Goal: Task Accomplishment & Management: Manage account settings

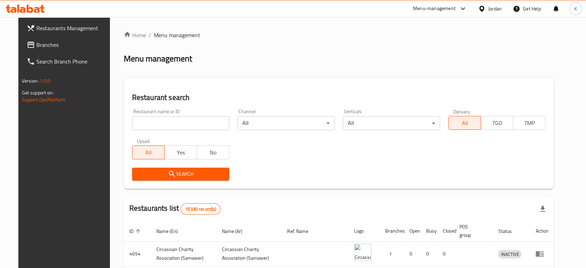
click at [170, 127] on input "search" at bounding box center [180, 123] width 97 height 14
type input "مخابز قاسيون"
click button "Search" at bounding box center [180, 173] width 97 height 13
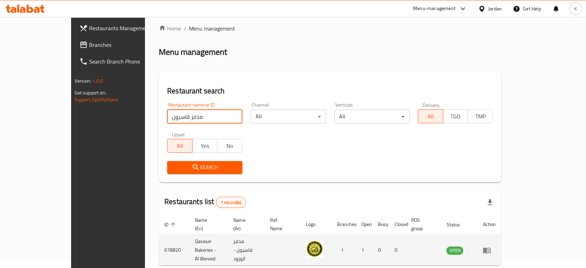
scroll to position [28, 0]
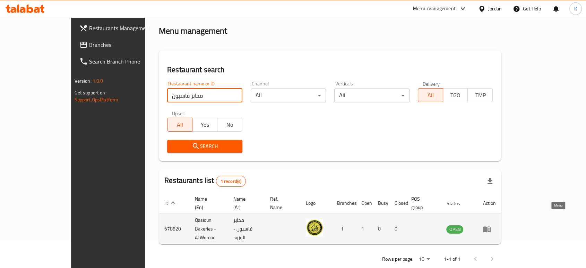
click at [491, 226] on icon "enhanced table" at bounding box center [487, 229] width 8 height 6
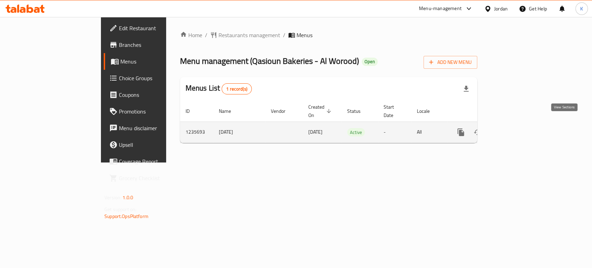
click at [514, 129] on icon "enhanced table" at bounding box center [511, 132] width 6 height 6
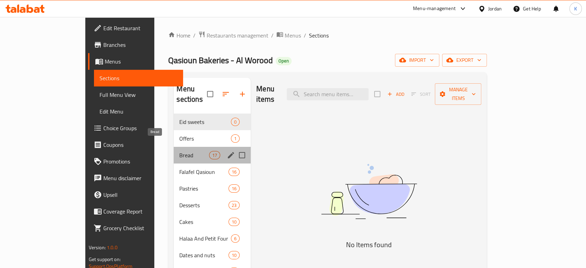
click at [179, 151] on span "Bread" at bounding box center [193, 155] width 29 height 8
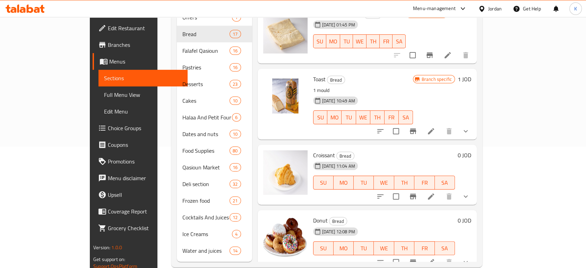
scroll to position [123, 0]
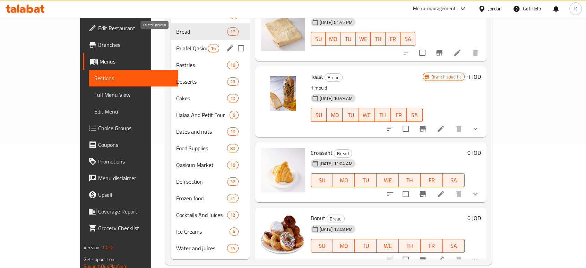
click at [176, 44] on span "Falafel Qasioun" at bounding box center [192, 48] width 32 height 8
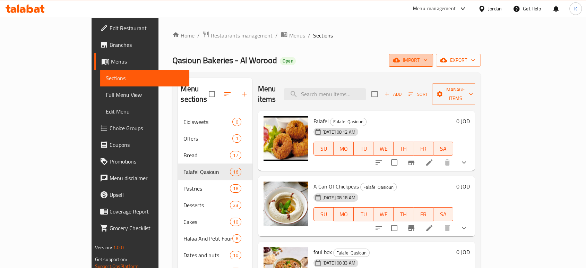
click at [428, 58] on span "import" at bounding box center [410, 60] width 33 height 9
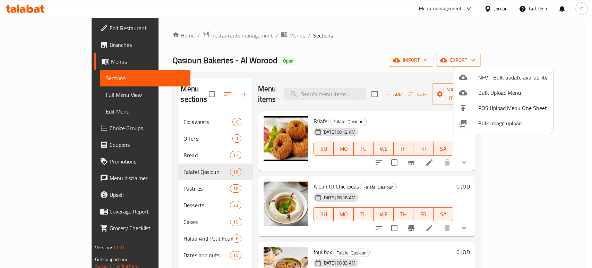
click at [535, 60] on div at bounding box center [296, 134] width 592 height 268
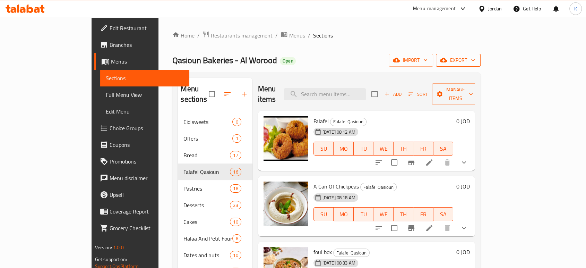
click at [475, 60] on span "export" at bounding box center [458, 60] width 34 height 9
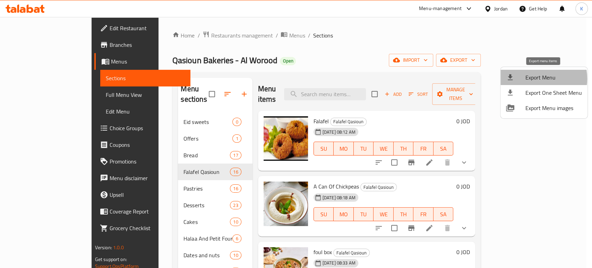
click at [533, 79] on span "Export Menu" at bounding box center [553, 77] width 57 height 8
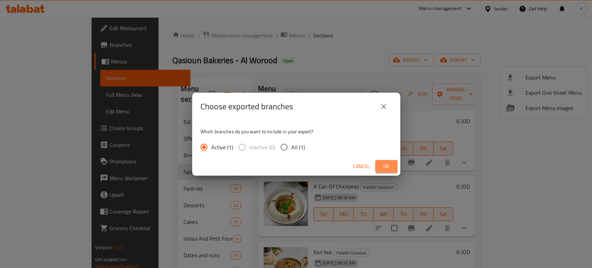
click at [389, 164] on span "Ok" at bounding box center [386, 166] width 11 height 9
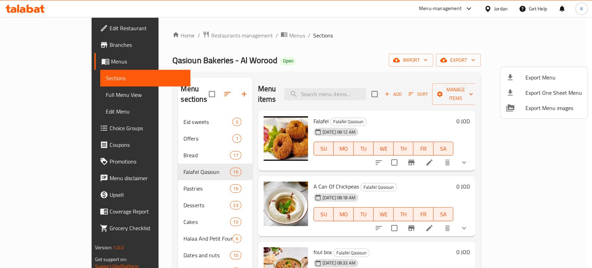
click at [195, 36] on div at bounding box center [296, 134] width 592 height 268
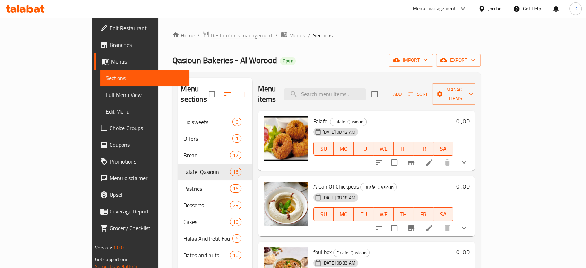
click at [211, 36] on span "Restaurants management" at bounding box center [242, 35] width 62 height 8
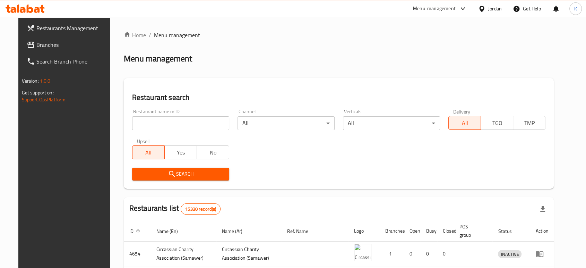
click at [188, 122] on input "search" at bounding box center [180, 123] width 97 height 14
type input "مخابز السنبله"
click button "Search" at bounding box center [180, 173] width 97 height 13
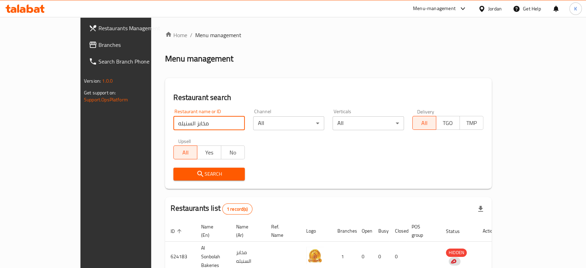
click at [173, 125] on input "مخابز السنبله" at bounding box center [208, 123] width 71 height 14
click at [217, 121] on input "مخابز السنبله" at bounding box center [208, 123] width 71 height 14
click button "Search" at bounding box center [208, 173] width 71 height 13
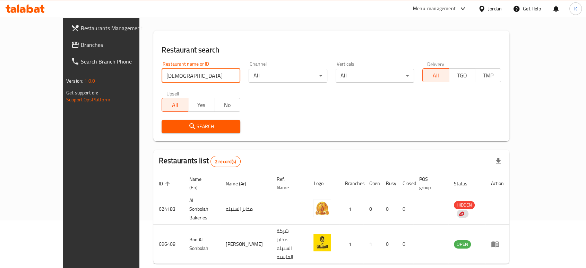
scroll to position [52, 0]
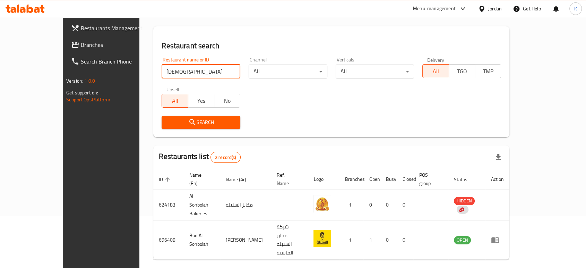
drag, startPoint x: 149, startPoint y: 73, endPoint x: 110, endPoint y: 72, distance: 39.5
click at [139, 72] on div "Home / Menu management Menu management Restaurant search Restaurant name or ID …" at bounding box center [331, 130] width 384 height 331
type input "ا"
type input "alsonbolah"
click button "Search" at bounding box center [201, 122] width 79 height 13
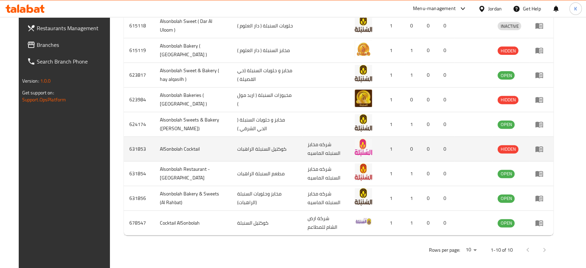
scroll to position [254, 0]
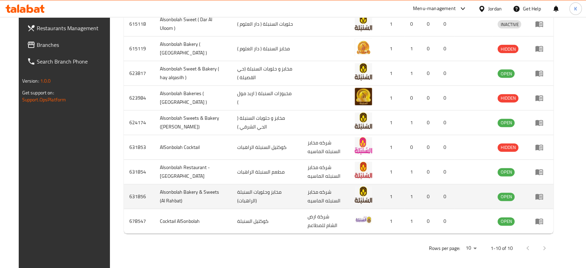
click at [543, 196] on icon "enhanced table" at bounding box center [539, 196] width 8 height 8
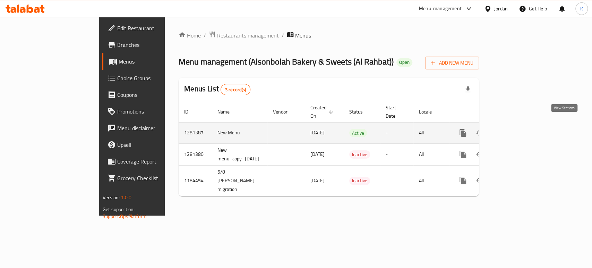
click at [517, 129] on icon "enhanced table" at bounding box center [513, 133] width 8 height 8
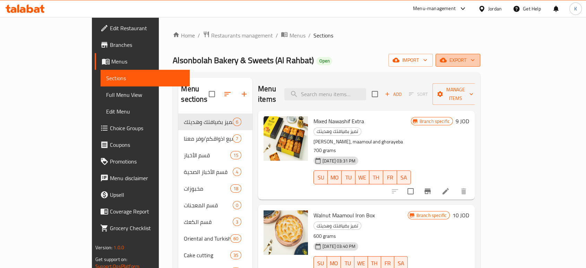
click at [475, 58] on span "export" at bounding box center [458, 60] width 34 height 9
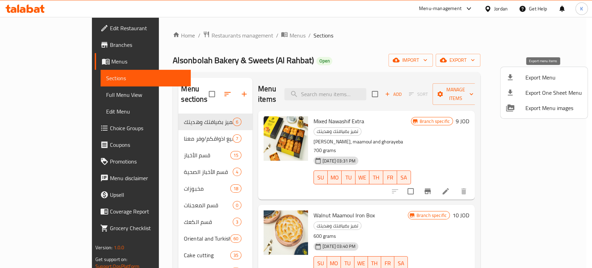
click at [532, 83] on li "Export Menu" at bounding box center [543, 77] width 87 height 15
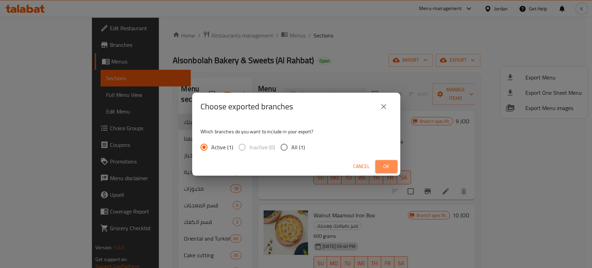
click at [390, 165] on span "Ok" at bounding box center [386, 166] width 11 height 9
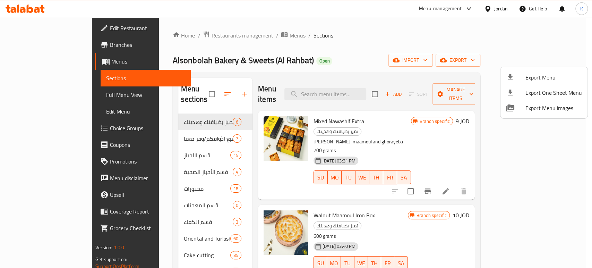
click at [190, 34] on div at bounding box center [296, 134] width 592 height 268
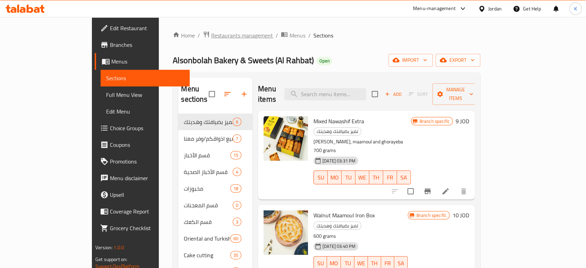
click at [211, 36] on span "Restaurants management" at bounding box center [242, 35] width 62 height 8
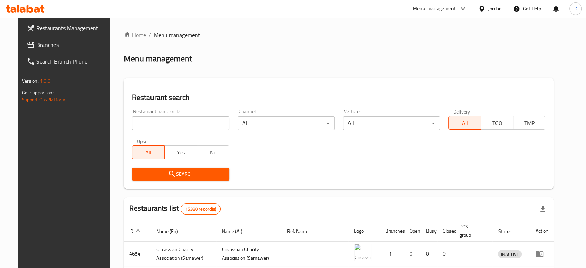
click at [187, 123] on input "search" at bounding box center [180, 123] width 97 height 14
type input "SHADI pet shop"
click button "Search" at bounding box center [180, 173] width 97 height 13
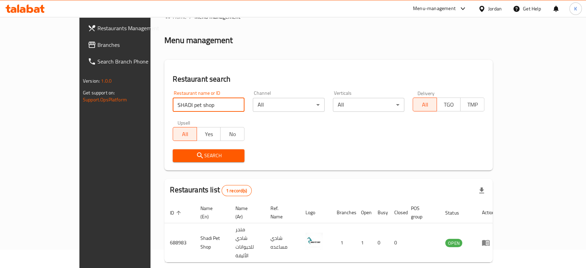
scroll to position [28, 0]
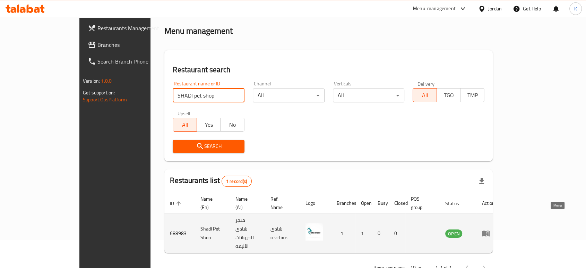
click at [490, 229] on icon "enhanced table" at bounding box center [486, 233] width 8 height 8
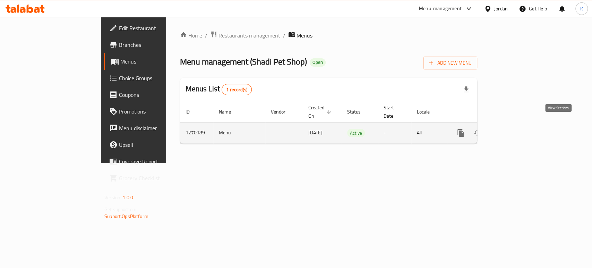
click at [515, 129] on icon "enhanced table" at bounding box center [511, 133] width 8 height 8
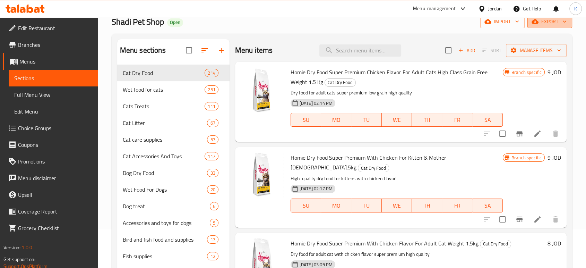
click at [551, 21] on span "export" at bounding box center [550, 21] width 34 height 9
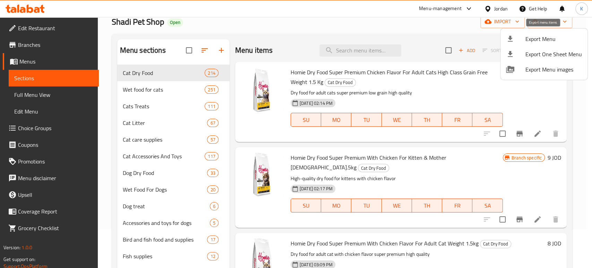
click at [545, 38] on span "Export Menu" at bounding box center [553, 39] width 57 height 8
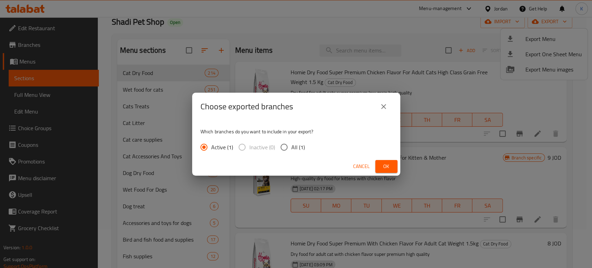
click at [390, 165] on span "Ok" at bounding box center [386, 166] width 11 height 9
